Goal: Transaction & Acquisition: Purchase product/service

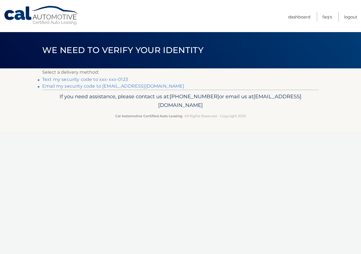
click at [78, 80] on link "Text my security code to xxx-xxx-0123" at bounding box center [85, 79] width 86 height 5
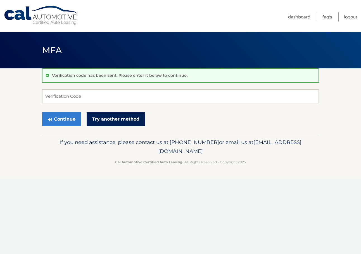
click at [133, 113] on link "Try another method" at bounding box center [116, 119] width 58 height 14
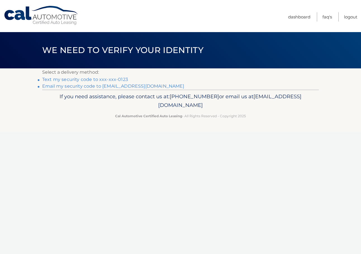
click at [87, 86] on link "**********" at bounding box center [113, 86] width 142 height 5
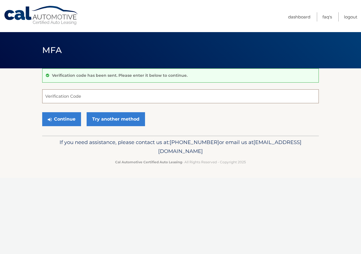
drag, startPoint x: 139, startPoint y: 91, endPoint x: 139, endPoint y: 95, distance: 3.6
click at [139, 91] on input "Verification Code" at bounding box center [180, 96] width 277 height 14
paste input "131387"
type input "131387"
click at [54, 120] on button "Continue" at bounding box center [61, 119] width 39 height 14
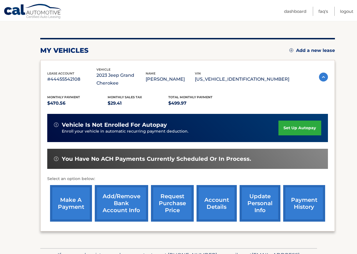
scroll to position [56, 0]
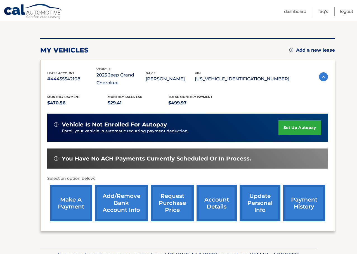
click at [65, 200] on link "make a payment" at bounding box center [71, 203] width 42 height 37
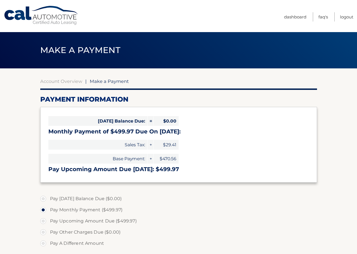
select select "ZDdkZjk4YTQtMzMzNy00OTVlLWJmMDctZDk0MTVkOWVlMmEx"
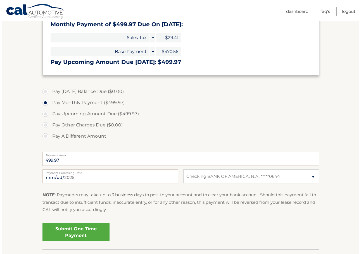
scroll to position [112, 0]
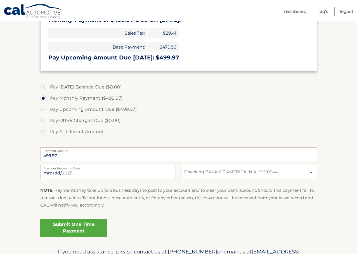
click at [81, 227] on link "Submit One Time Payment" at bounding box center [73, 228] width 67 height 18
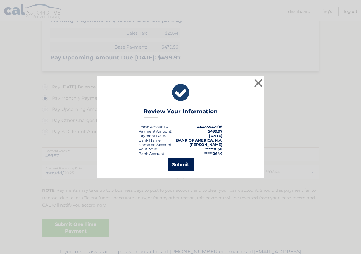
click at [174, 169] on button "Submit" at bounding box center [181, 164] width 26 height 13
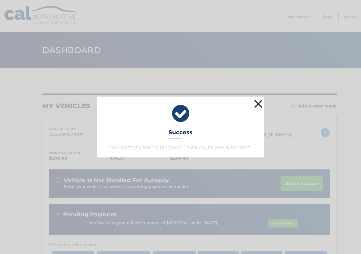
click at [255, 102] on button "×" at bounding box center [258, 103] width 11 height 11
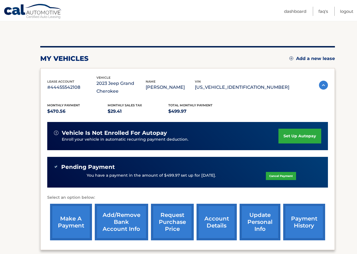
scroll to position [47, 0]
